Goal: Information Seeking & Learning: Learn about a topic

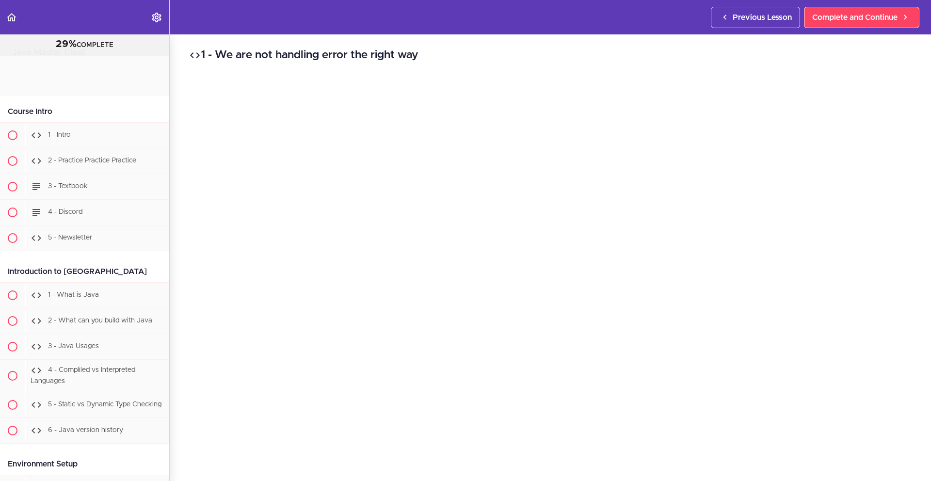
scroll to position [10344, 0]
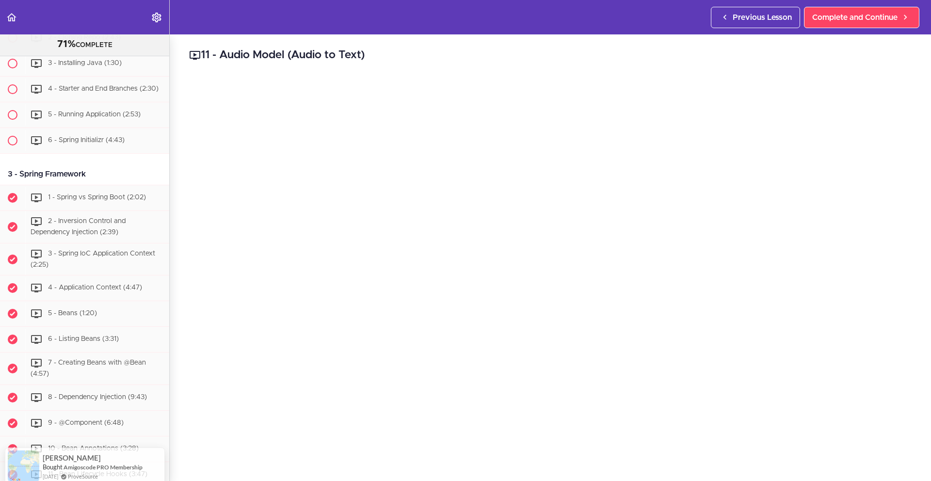
scroll to position [233, 0]
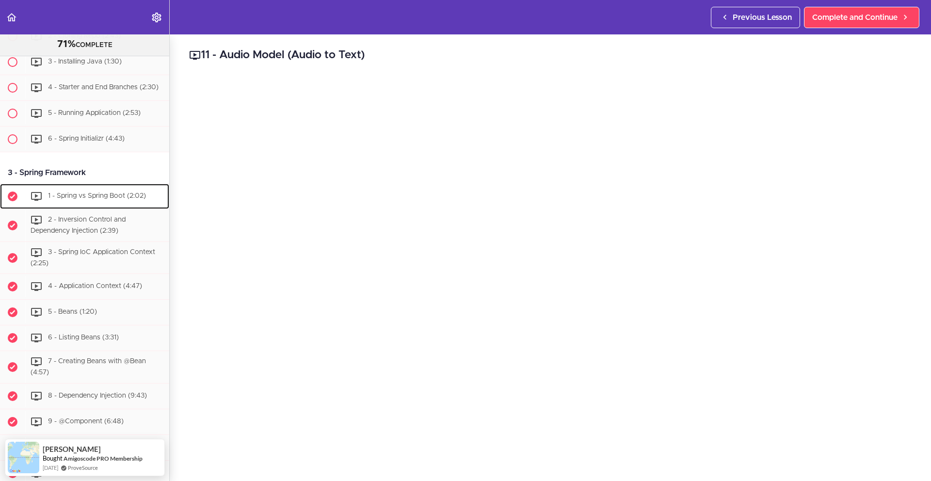
click at [99, 199] on span "1 - Spring vs Spring Boot (2:02)" at bounding box center [97, 195] width 98 height 7
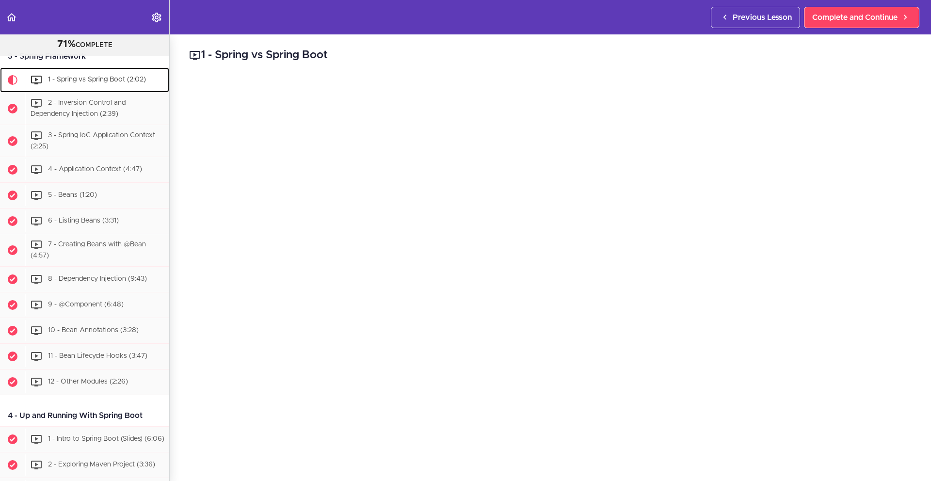
scroll to position [353, 0]
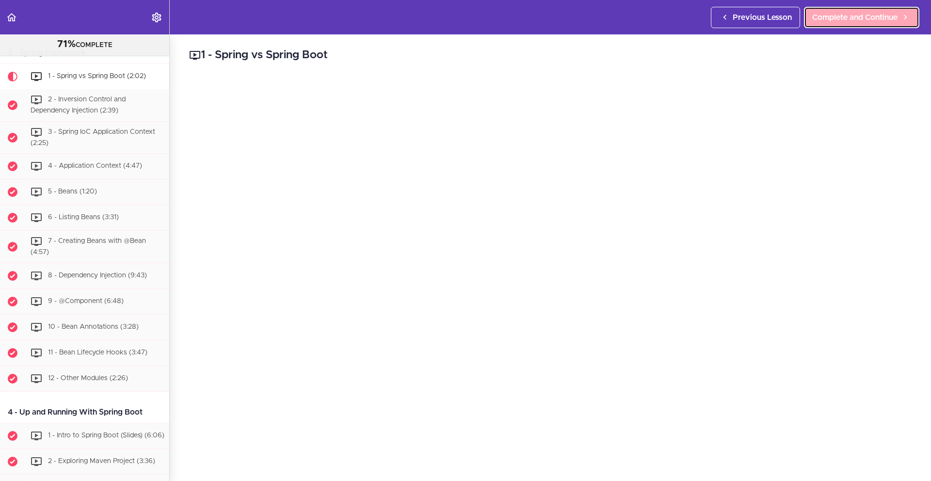
click at [838, 20] on span "Complete and Continue" at bounding box center [854, 18] width 85 height 12
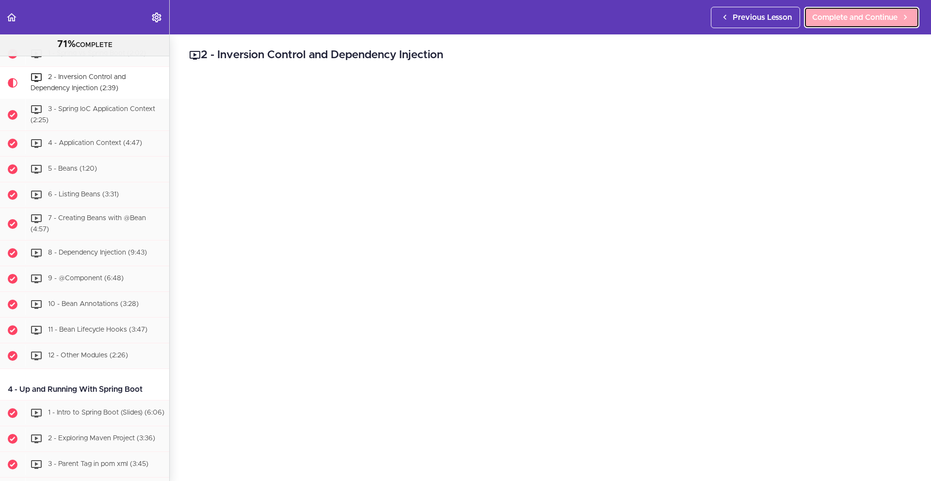
scroll to position [379, 0]
